Goal: Information Seeking & Learning: Learn about a topic

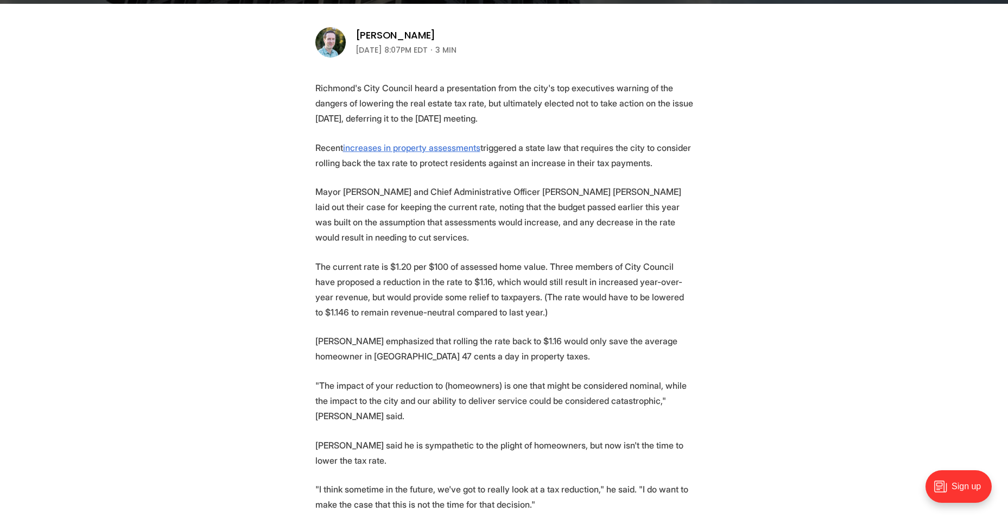
scroll to position [380, 0]
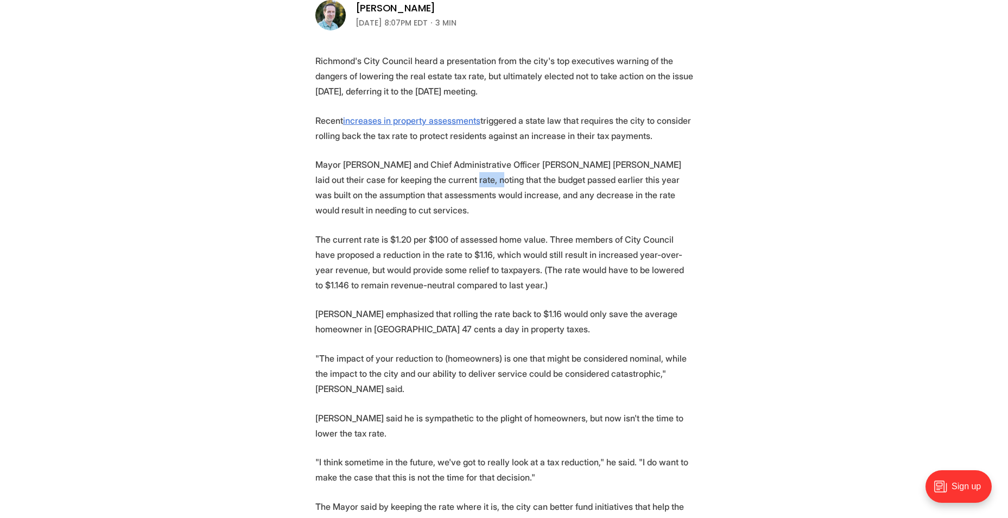
drag, startPoint x: 413, startPoint y: 183, endPoint x: 436, endPoint y: 184, distance: 23.3
click at [436, 184] on p "Mayor [PERSON_NAME] and Chief Administrative Officer [PERSON_NAME] [PERSON_NAME…" at bounding box center [504, 187] width 378 height 61
drag, startPoint x: 403, startPoint y: 189, endPoint x: 461, endPoint y: 188, distance: 58.6
click at [461, 188] on p "Mayor [PERSON_NAME] and Chief Administrative Officer [PERSON_NAME] [PERSON_NAME…" at bounding box center [504, 187] width 378 height 61
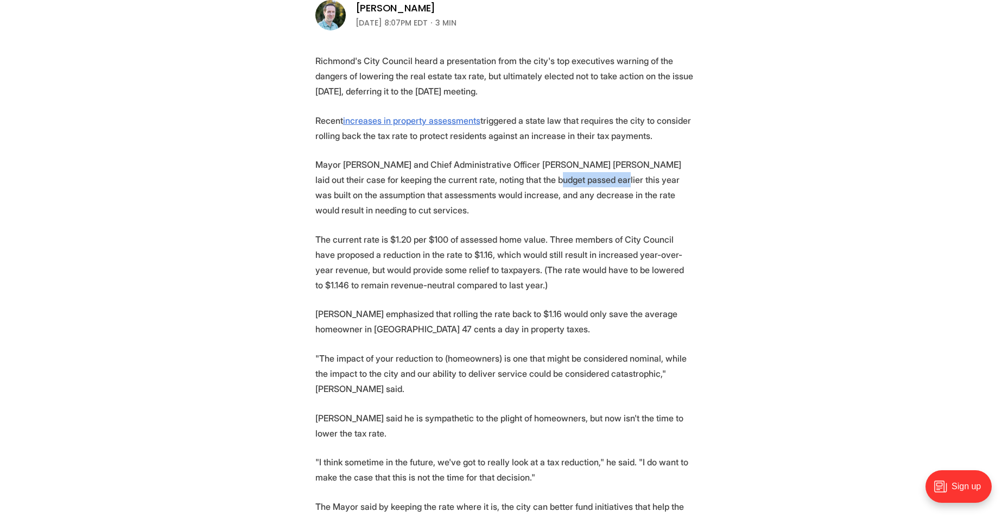
drag, startPoint x: 505, startPoint y: 187, endPoint x: 558, endPoint y: 187, distance: 53.7
click at [558, 187] on p "Mayor [PERSON_NAME] and Chief Administrative Officer [PERSON_NAME] [PERSON_NAME…" at bounding box center [504, 187] width 378 height 61
drag, startPoint x: 576, startPoint y: 195, endPoint x: 614, endPoint y: 194, distance: 38.0
click at [614, 194] on p "Mayor [PERSON_NAME] and Chief Administrative Officer [PERSON_NAME] [PERSON_NAME…" at bounding box center [504, 187] width 378 height 61
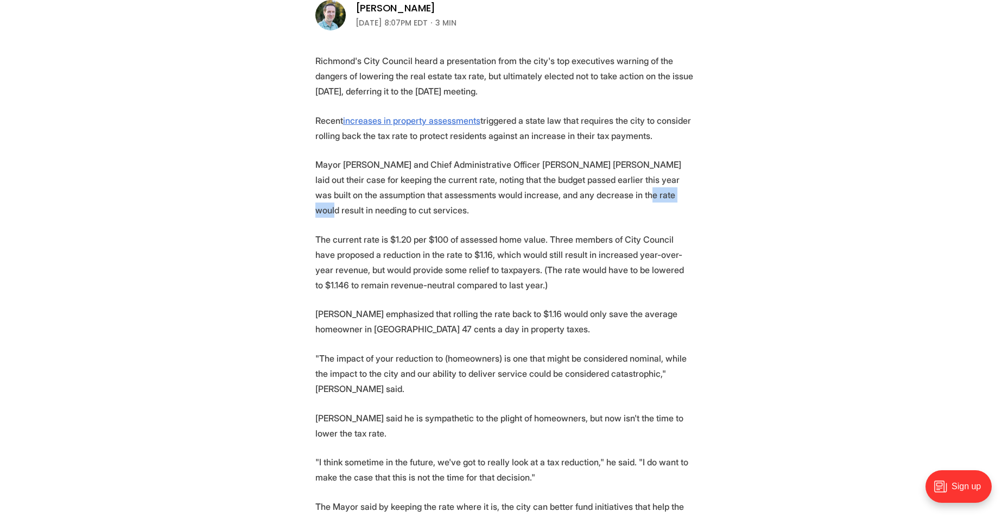
click at [614, 194] on p "Mayor [PERSON_NAME] and Chief Administrative Officer [PERSON_NAME] [PERSON_NAME…" at bounding box center [504, 187] width 378 height 61
drag, startPoint x: 444, startPoint y: 221, endPoint x: 520, endPoint y: 221, distance: 75.4
click at [520, 232] on p "The current rate is $1.20 per $100 of assessed home value. Three members of Cit…" at bounding box center [504, 262] width 378 height 61
drag, startPoint x: 523, startPoint y: 243, endPoint x: 581, endPoint y: 240, distance: 58.2
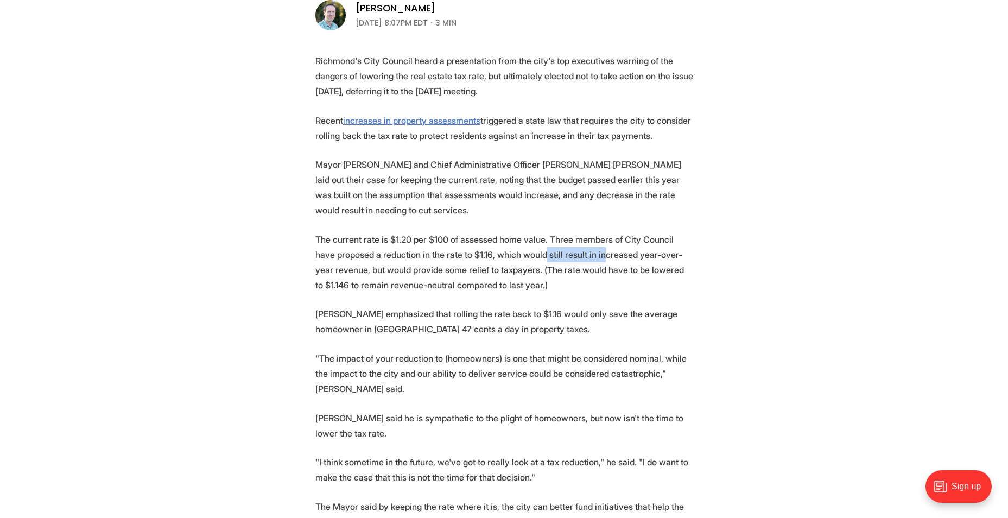
click at [581, 240] on p "The current rate is $1.20 per $100 of assessed home value. Three members of Cit…" at bounding box center [504, 262] width 378 height 61
drag, startPoint x: 581, startPoint y: 240, endPoint x: 556, endPoint y: 244, distance: 25.3
click at [581, 240] on p "The current rate is $1.20 per $100 of assessed home value. Three members of Cit…" at bounding box center [504, 262] width 378 height 61
drag, startPoint x: 373, startPoint y: 256, endPoint x: 475, endPoint y: 253, distance: 102.6
click at [475, 253] on p "The current rate is $1.20 per $100 of assessed home value. Three members of Cit…" at bounding box center [504, 262] width 378 height 61
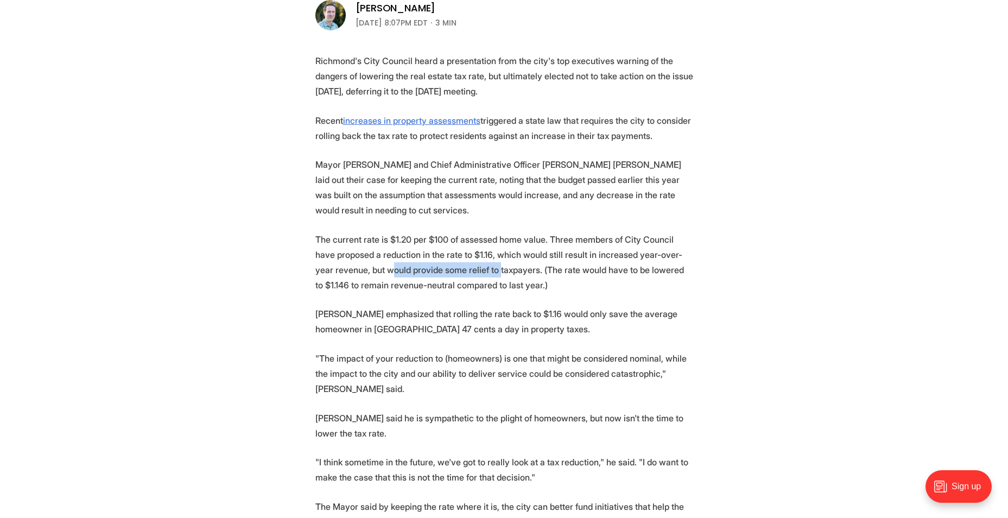
click at [475, 253] on p "The current rate is $1.20 per $100 of assessed home value. Three members of Cit…" at bounding box center [504, 262] width 378 height 61
drag, startPoint x: 496, startPoint y: 253, endPoint x: 522, endPoint y: 253, distance: 25.5
click at [522, 253] on p "The current rate is $1.20 per $100 of assessed home value. Three members of Cit…" at bounding box center [504, 262] width 378 height 61
drag, startPoint x: 573, startPoint y: 251, endPoint x: 607, endPoint y: 251, distance: 34.2
click at [607, 251] on p "The current rate is $1.20 per $100 of assessed home value. Three members of Cit…" at bounding box center [504, 262] width 378 height 61
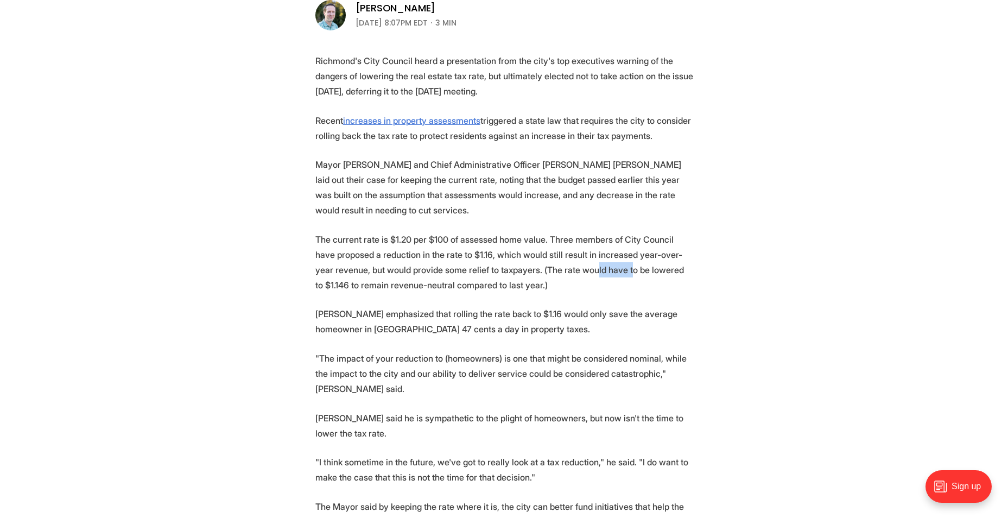
click at [607, 251] on p "The current rate is $1.20 per $100 of assessed home value. Three members of Cit…" at bounding box center [504, 262] width 378 height 61
click at [620, 251] on p "The current rate is $1.20 per $100 of assessed home value. Three members of Cit…" at bounding box center [504, 262] width 378 height 61
drag, startPoint x: 397, startPoint y: 269, endPoint x: 442, endPoint y: 268, distance: 45.1
click at [442, 268] on p "The current rate is $1.20 per $100 of assessed home value. Three members of Cit…" at bounding box center [504, 262] width 378 height 61
click at [442, 267] on p "The current rate is $1.20 per $100 of assessed home value. Three members of Cit…" at bounding box center [504, 262] width 378 height 61
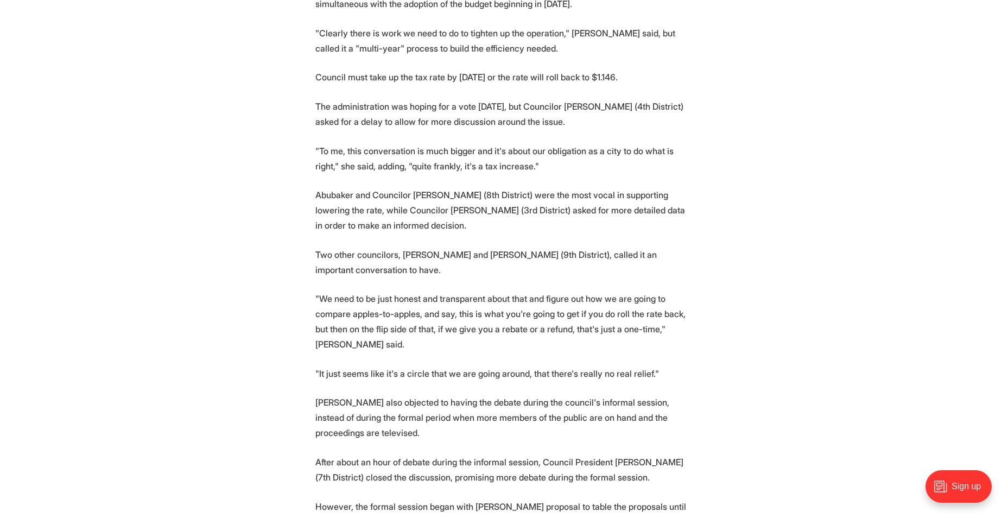
scroll to position [1140, 0]
